Goal: Transaction & Acquisition: Purchase product/service

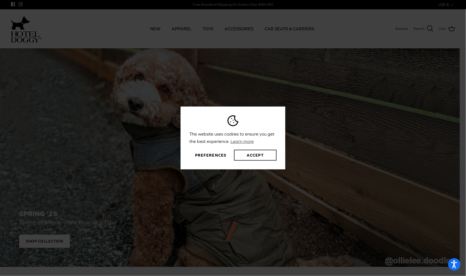
click at [256, 157] on button "Accept" at bounding box center [255, 155] width 43 height 11
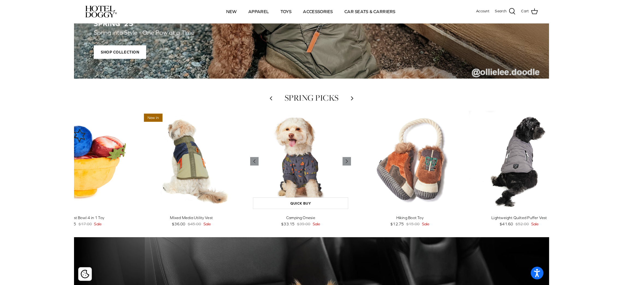
scroll to position [164, 0]
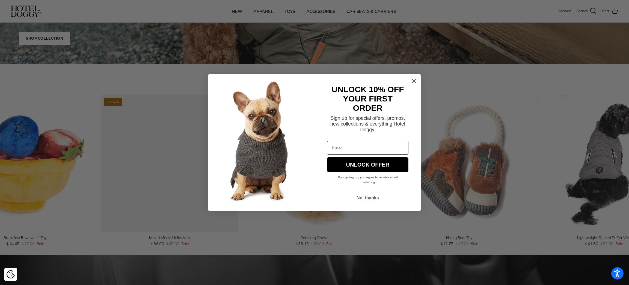
click at [415, 83] on circle "Close dialog" at bounding box center [414, 80] width 9 height 9
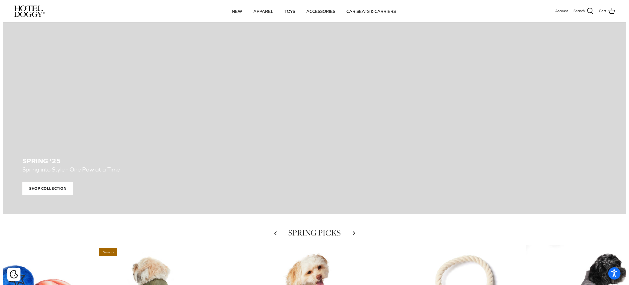
scroll to position [0, 0]
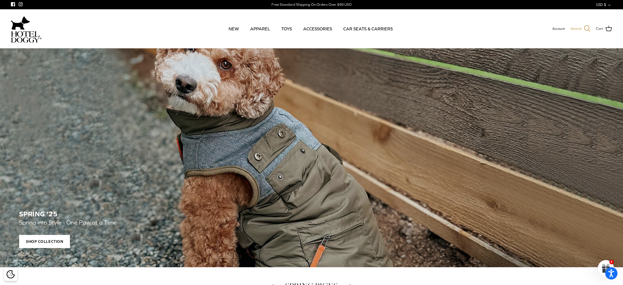
click at [460, 26] on icon at bounding box center [587, 28] width 7 height 7
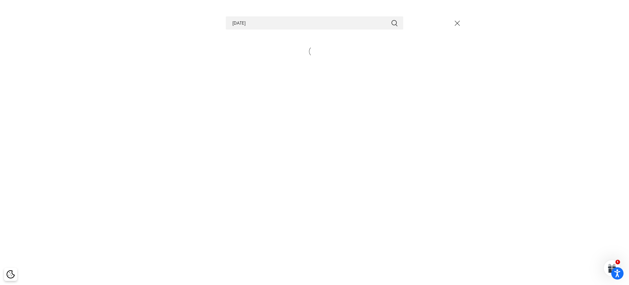
type input "[DATE]"
click at [391, 19] on button "Submit" at bounding box center [394, 22] width 7 height 7
